Goal: Check status: Check status

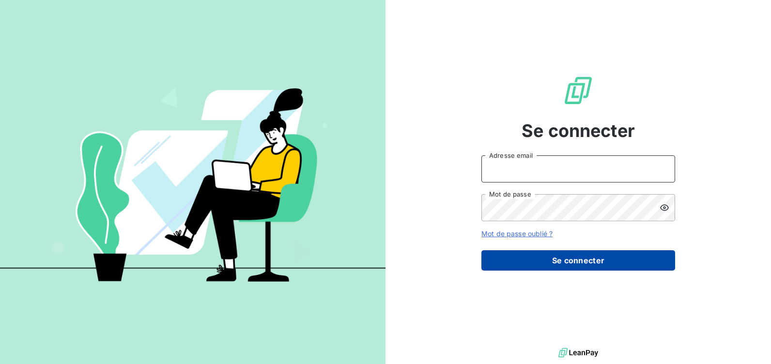
type input "[EMAIL_ADDRESS][DOMAIN_NAME]"
click at [579, 258] on button "Se connecter" at bounding box center [579, 261] width 194 height 20
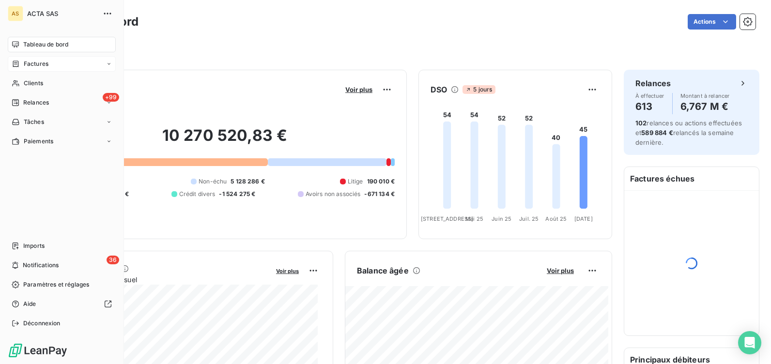
click at [26, 60] on span "Factures" at bounding box center [36, 64] width 25 height 9
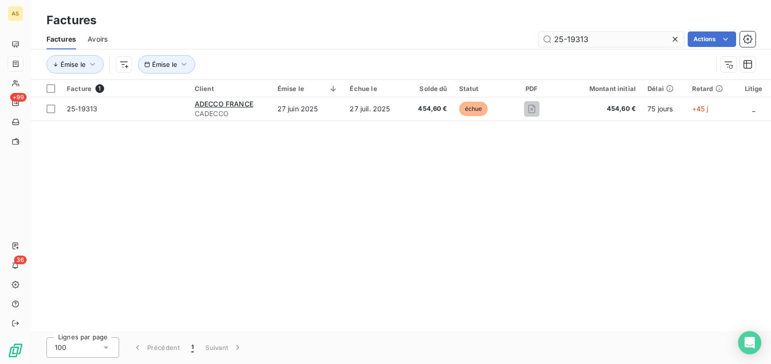
drag, startPoint x: 586, startPoint y: 37, endPoint x: 554, endPoint y: 37, distance: 32.0
click at [554, 37] on input "25-19313" at bounding box center [611, 39] width 145 height 16
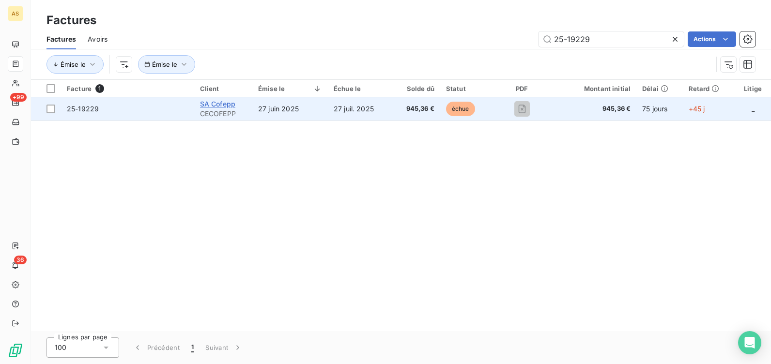
type input "25-19229"
